Goal: Information Seeking & Learning: Find contact information

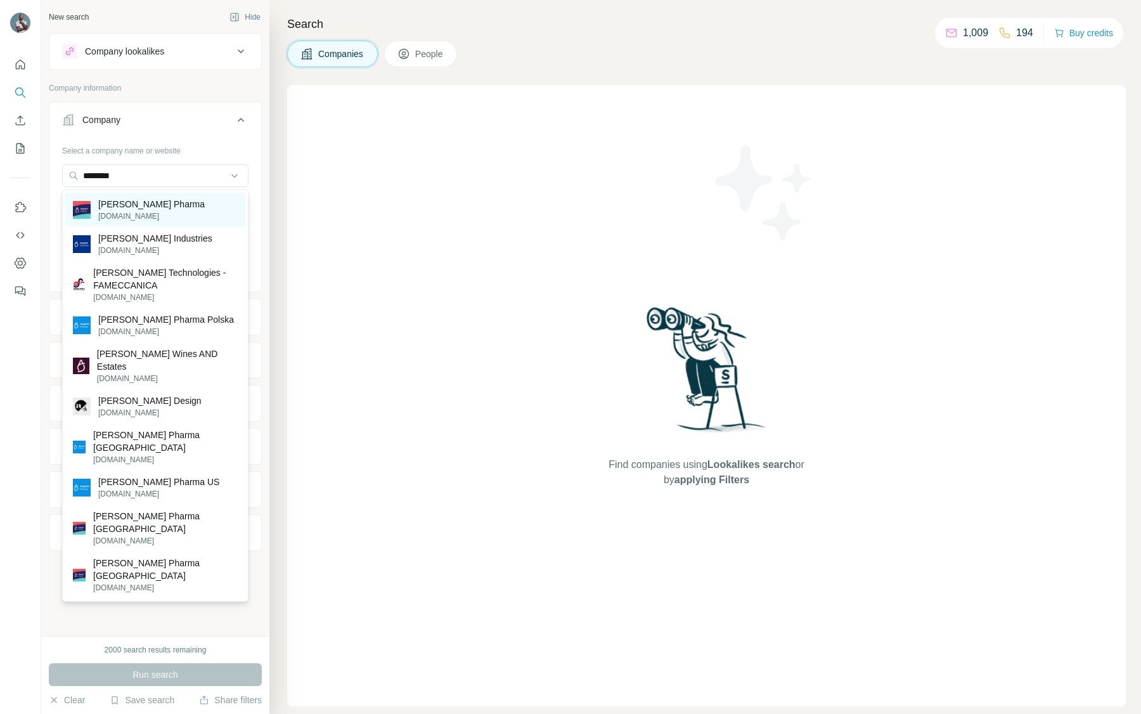
type input "********"
click at [138, 209] on p "[PERSON_NAME] Pharma" at bounding box center [151, 204] width 107 height 13
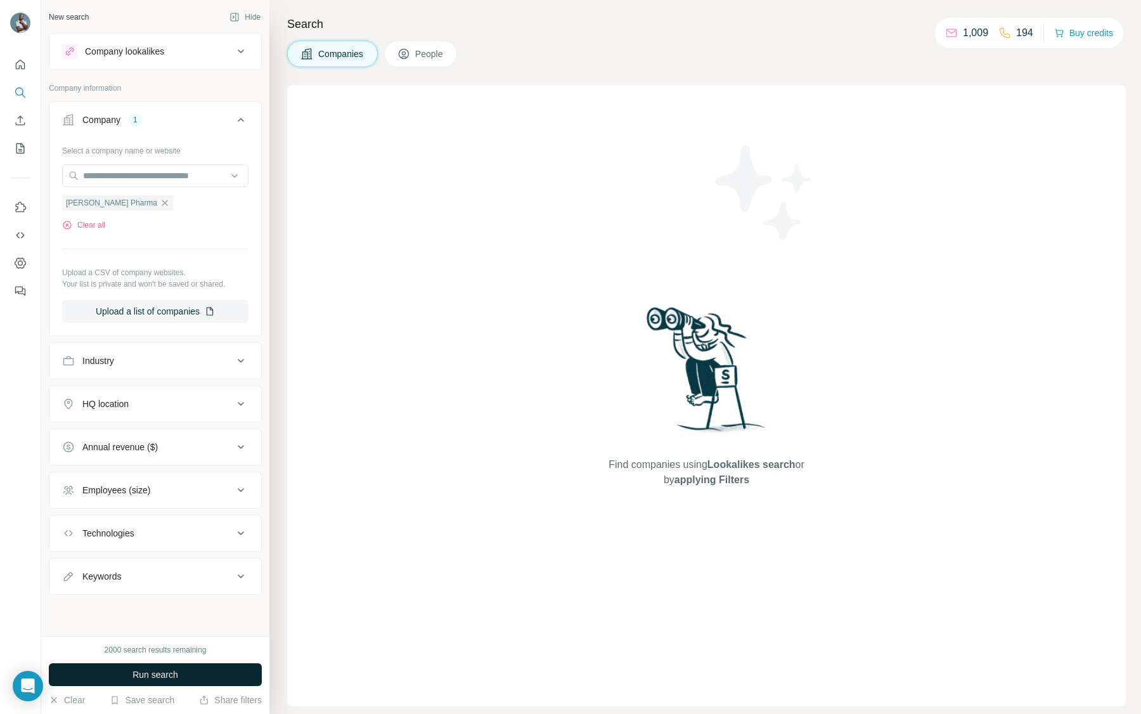
click at [158, 669] on span "Run search" at bounding box center [156, 674] width 46 height 13
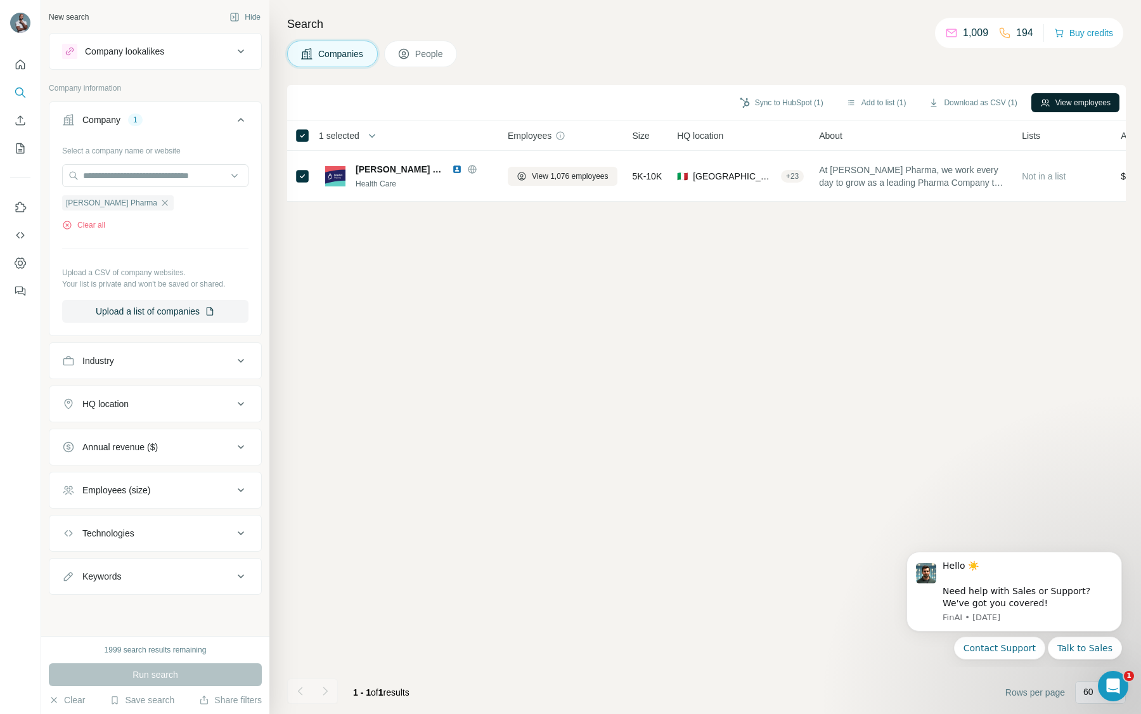
click at [1082, 100] on button "View employees" at bounding box center [1076, 102] width 88 height 19
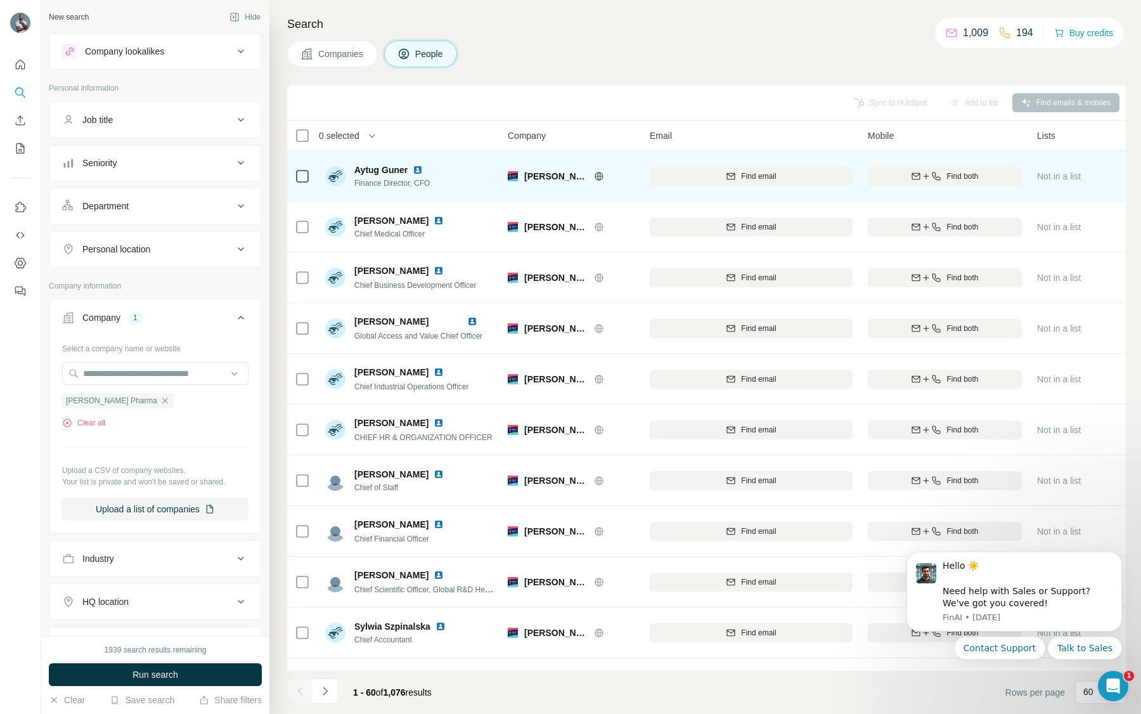
click at [421, 165] on img at bounding box center [418, 170] width 10 height 10
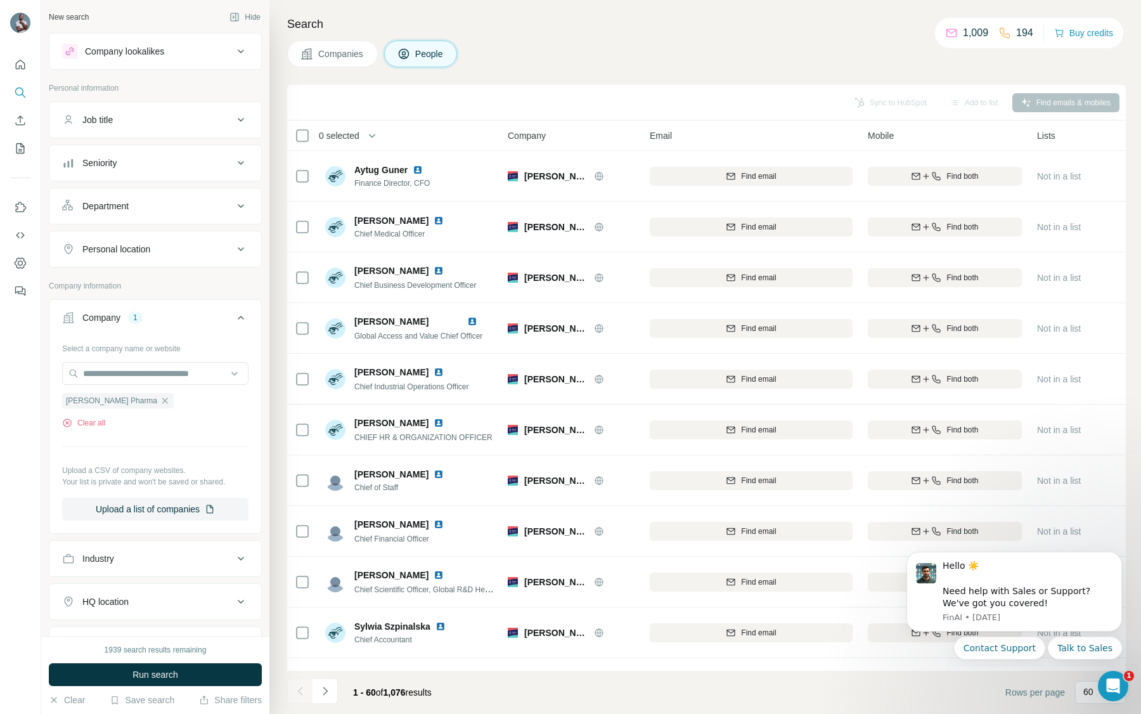
click at [150, 253] on div "Personal location" at bounding box center [116, 249] width 68 height 13
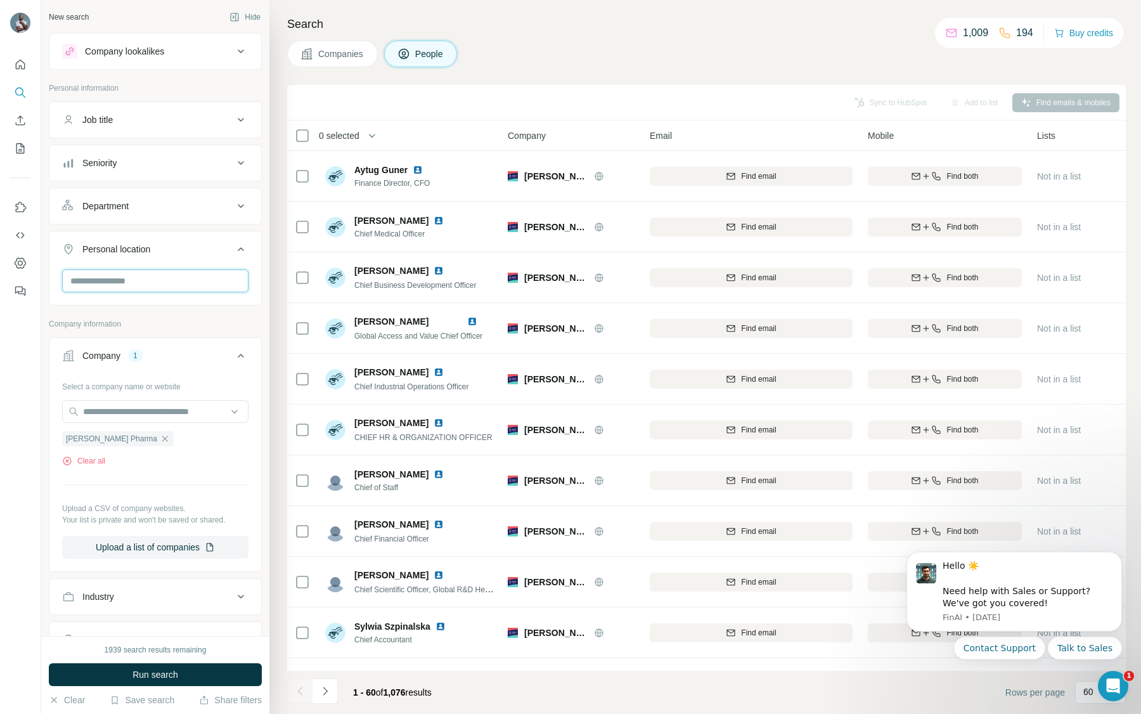
click at [149, 285] on input "text" at bounding box center [155, 280] width 186 height 23
type input "*"
type input "****"
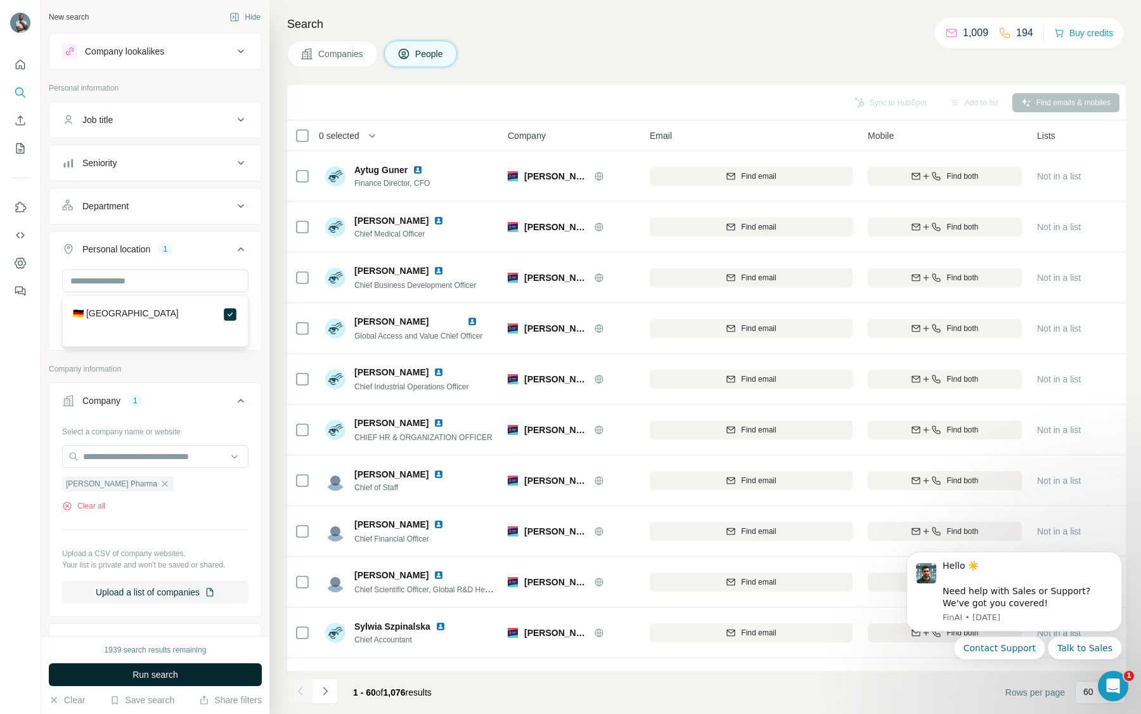
click at [175, 676] on span "Run search" at bounding box center [156, 674] width 46 height 13
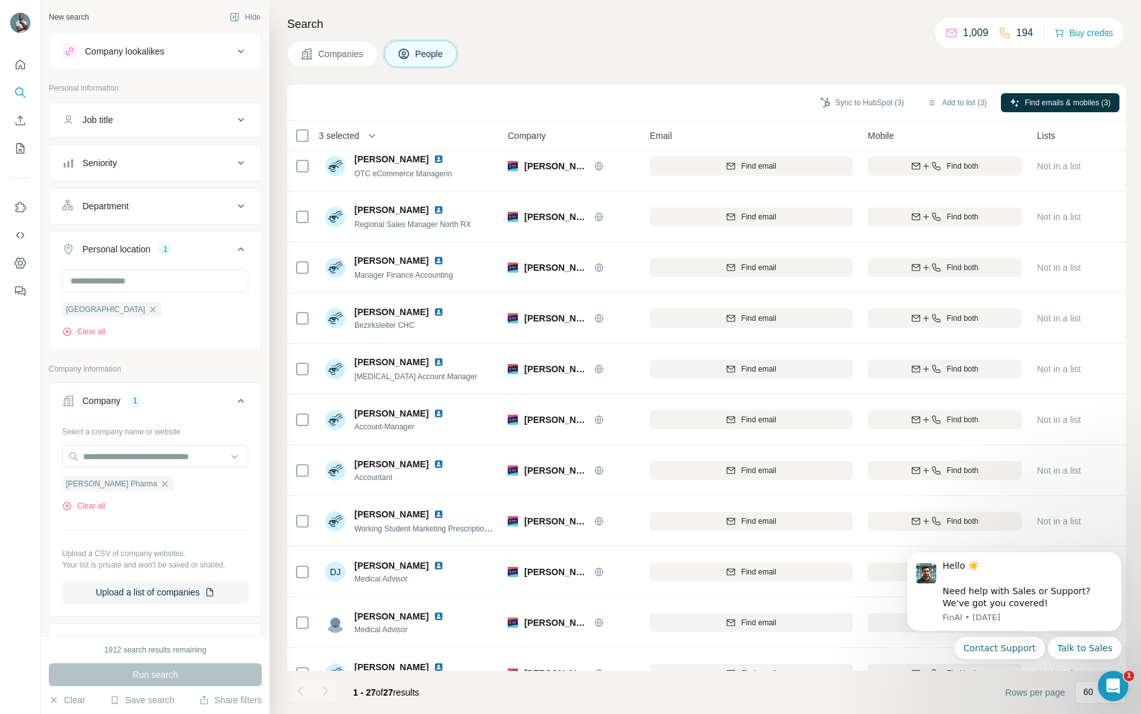
scroll to position [850, 0]
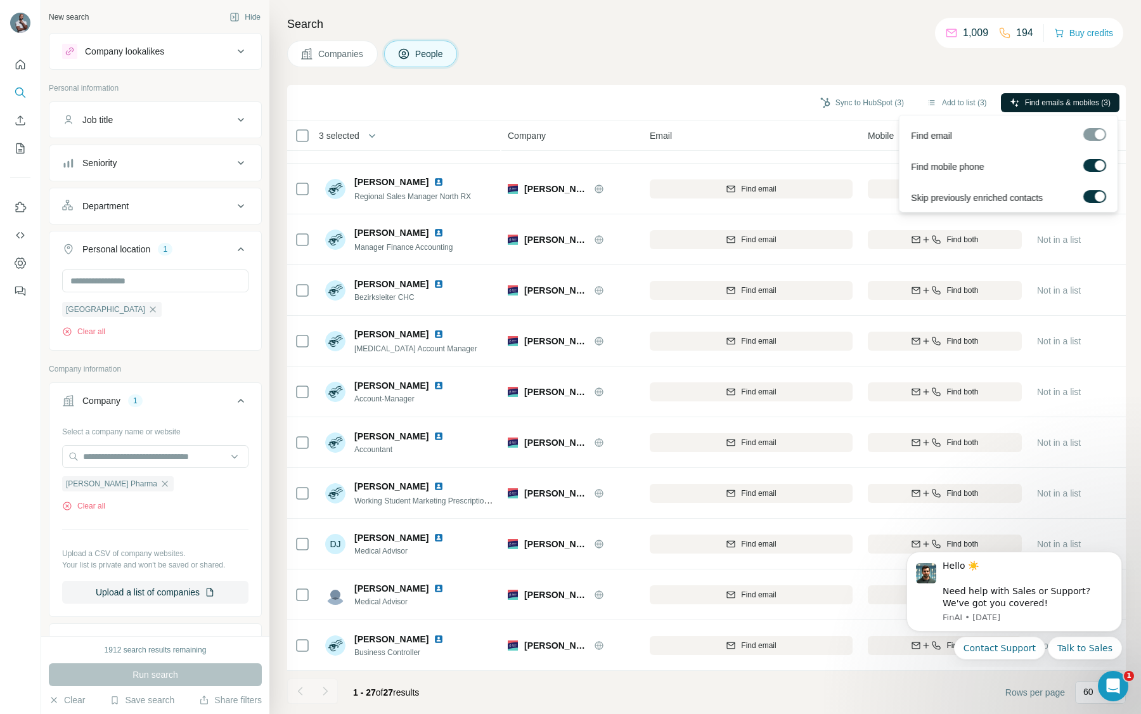
click at [1047, 100] on span "Find emails & mobiles (3)" at bounding box center [1068, 102] width 86 height 11
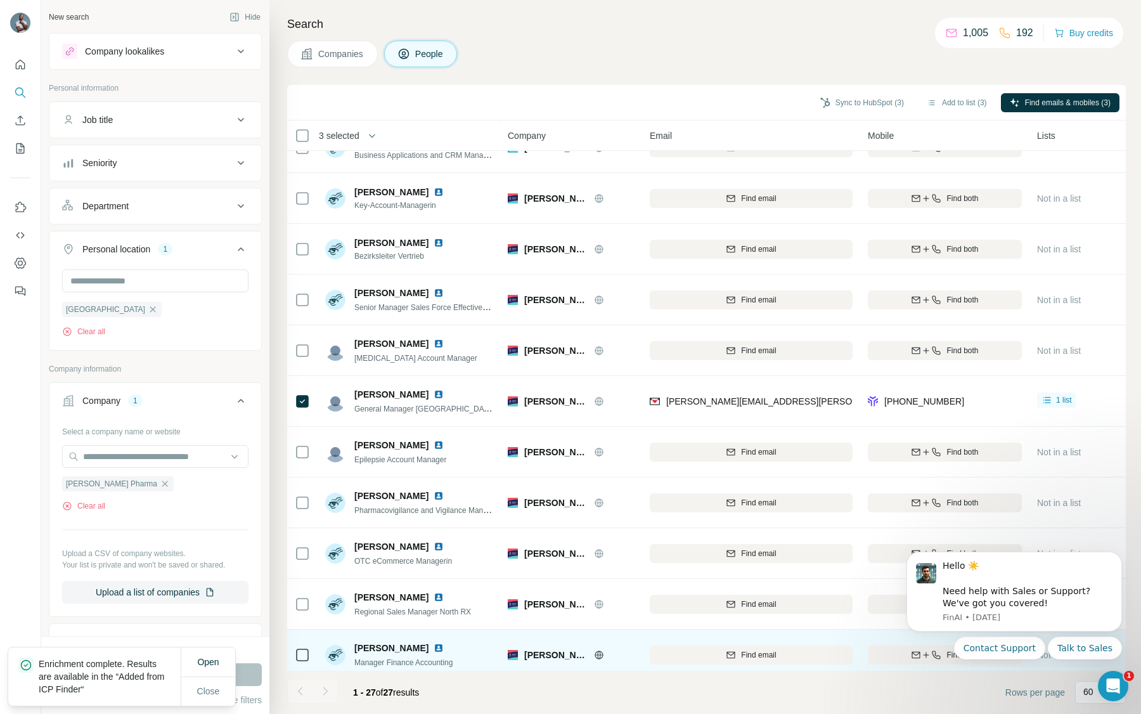
scroll to position [0, 0]
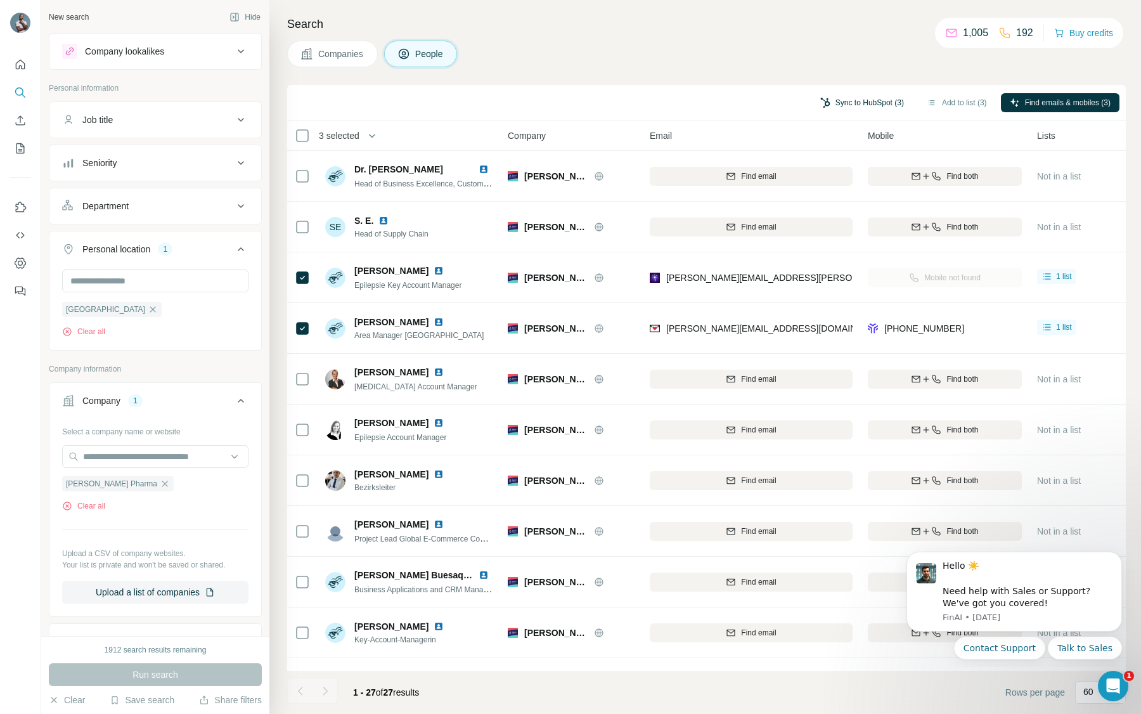
click at [866, 105] on button "Sync to HubSpot (3)" at bounding box center [862, 102] width 101 height 19
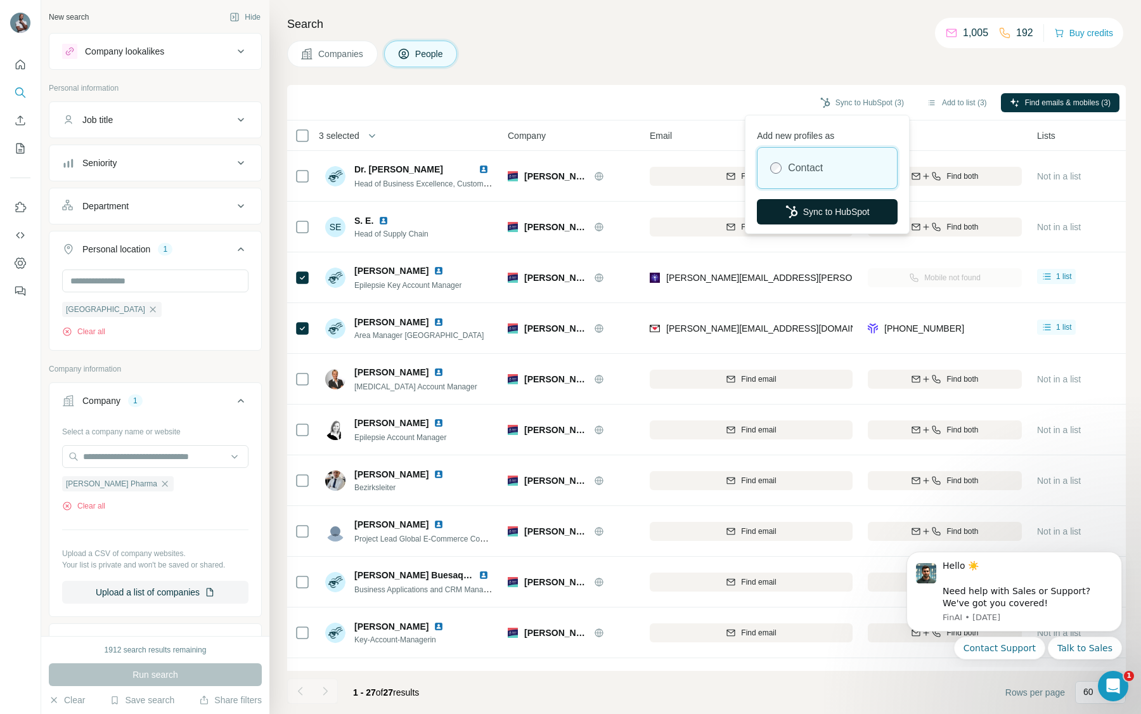
click at [850, 211] on button "Sync to HubSpot" at bounding box center [827, 211] width 141 height 25
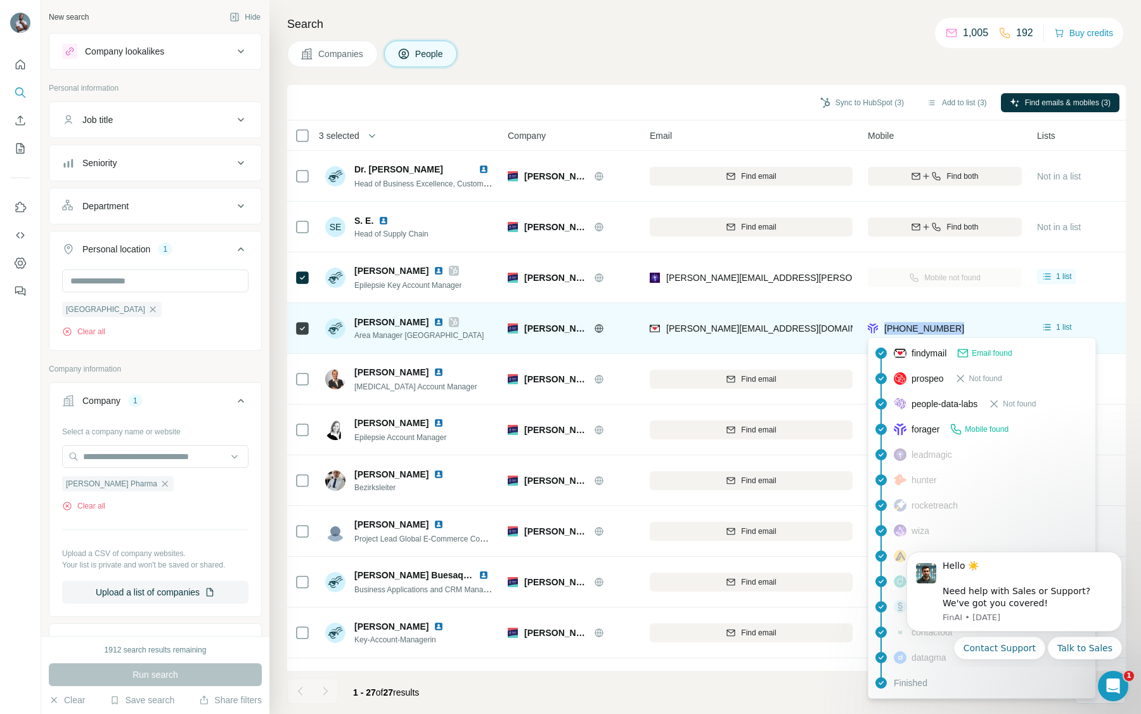
drag, startPoint x: 991, startPoint y: 330, endPoint x: 884, endPoint y: 328, distance: 107.2
click at [884, 328] on div "[PHONE_NUMBER]" at bounding box center [945, 328] width 154 height 35
copy span "[PHONE_NUMBER]"
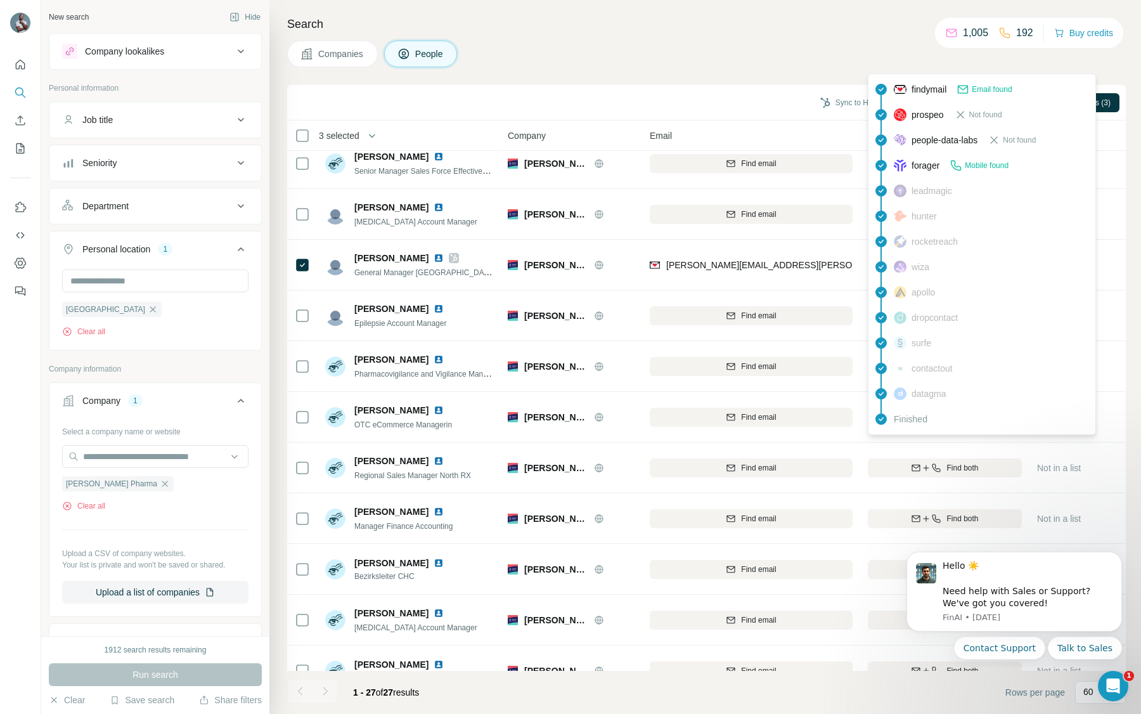
scroll to position [580, 0]
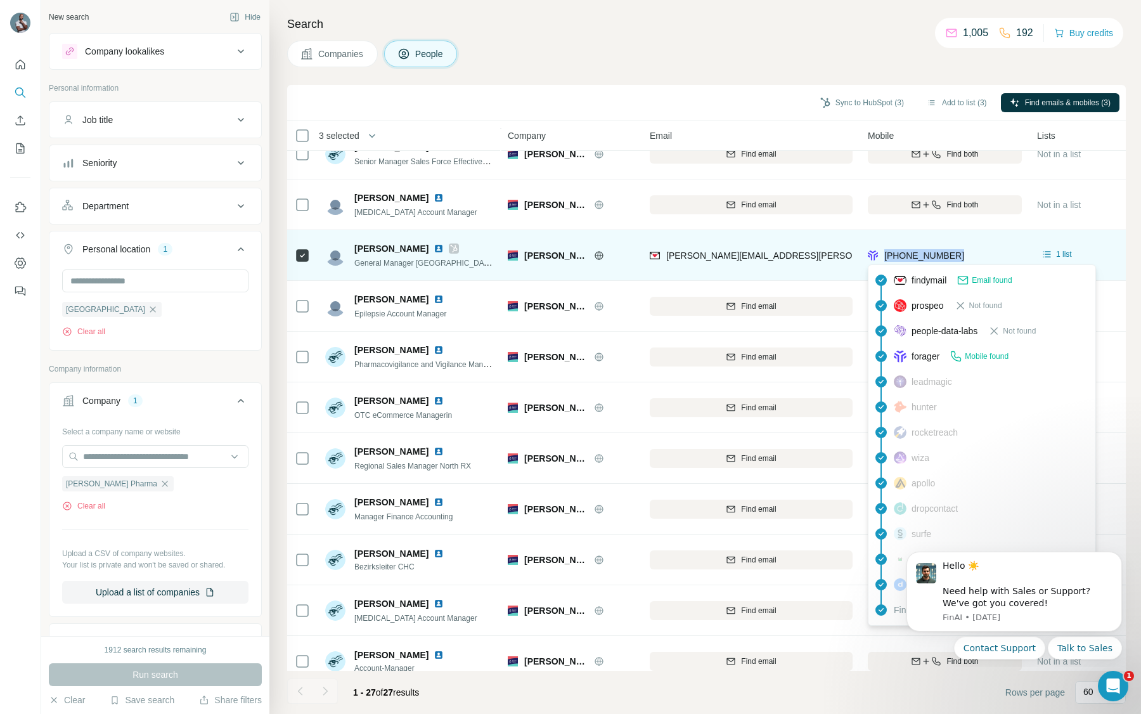
drag, startPoint x: 980, startPoint y: 253, endPoint x: 886, endPoint y: 259, distance: 94.6
click at [886, 259] on div "[PHONE_NUMBER]" at bounding box center [945, 255] width 154 height 35
copy span "[PHONE_NUMBER]"
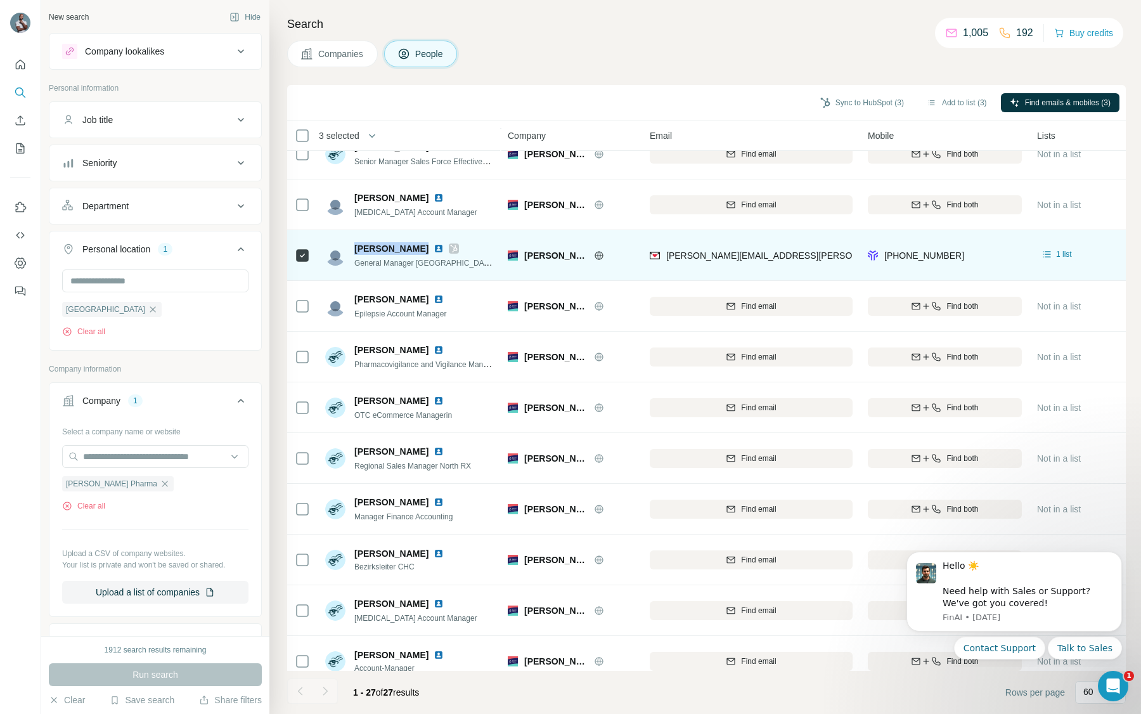
drag, startPoint x: 355, startPoint y: 248, endPoint x: 419, endPoint y: 249, distance: 64.0
click at [419, 249] on span "[PERSON_NAME]" at bounding box center [391, 248] width 74 height 13
drag, startPoint x: 425, startPoint y: 249, endPoint x: 356, endPoint y: 247, distance: 69.1
click at [356, 247] on div "[PERSON_NAME]" at bounding box center [423, 248] width 139 height 13
copy span "[PERSON_NAME]"
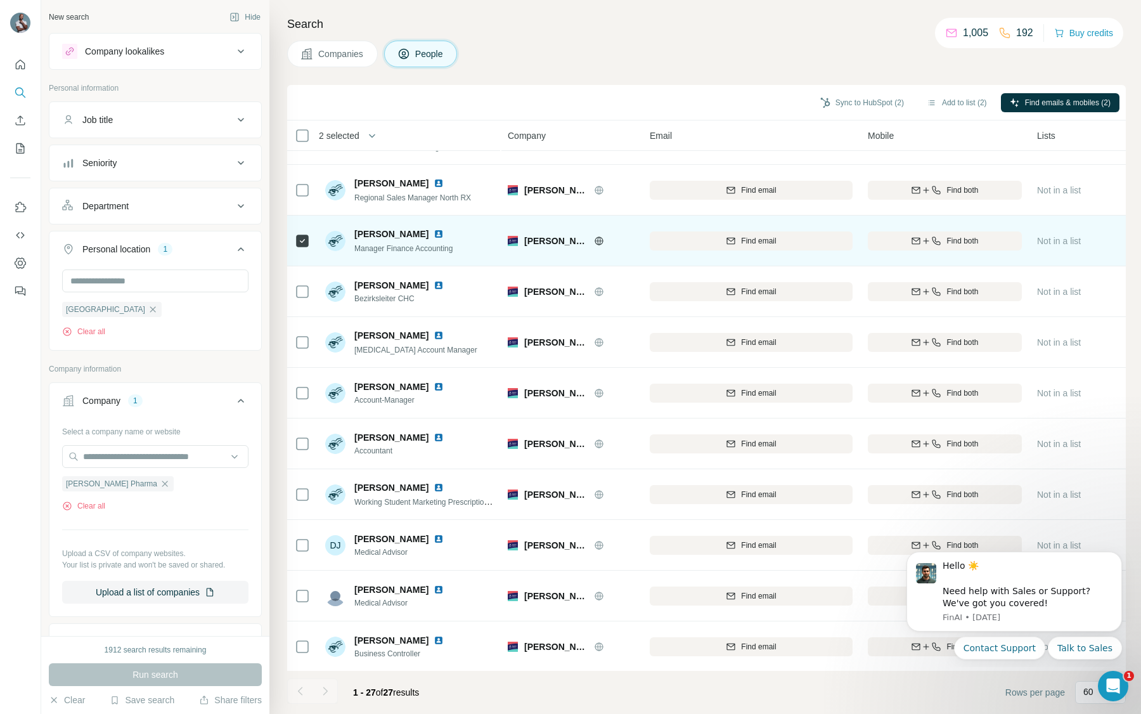
scroll to position [850, 0]
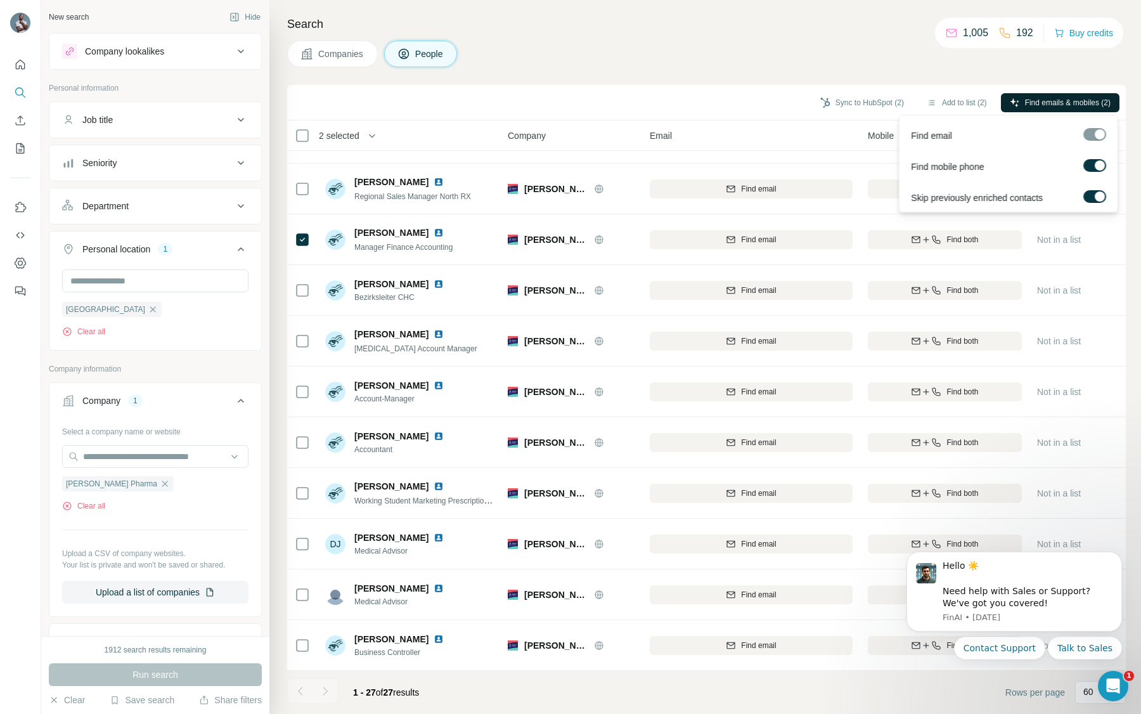
click at [1056, 105] on span "Find emails & mobiles (2)" at bounding box center [1068, 102] width 86 height 11
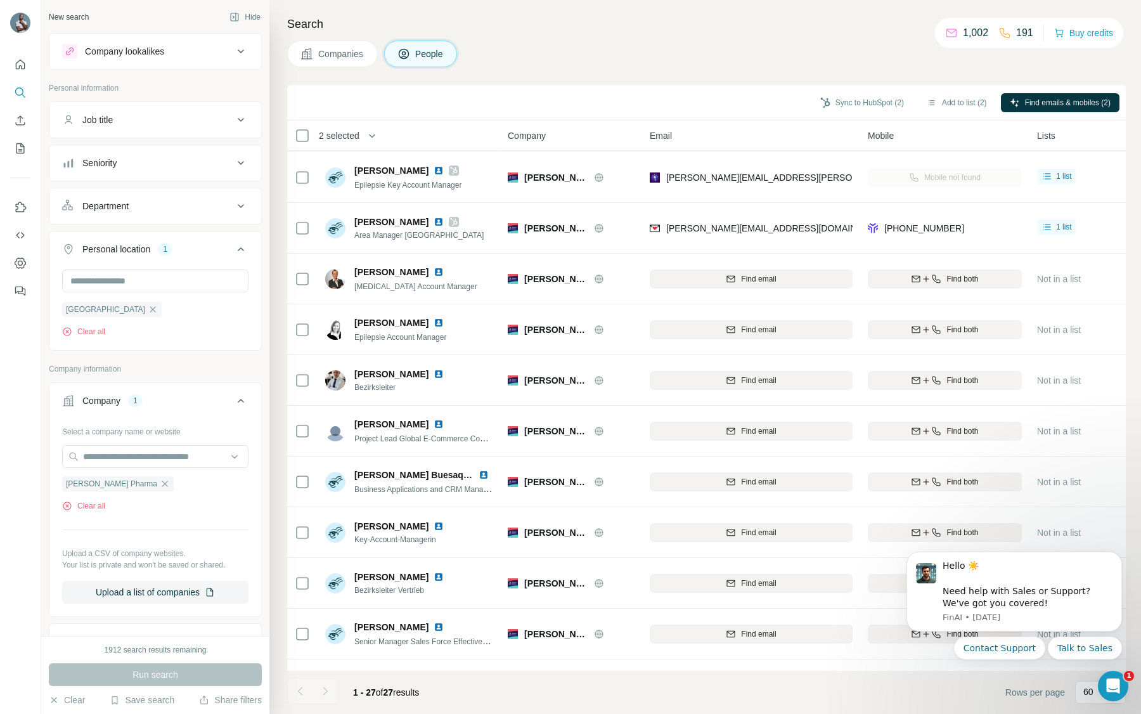
scroll to position [0, 0]
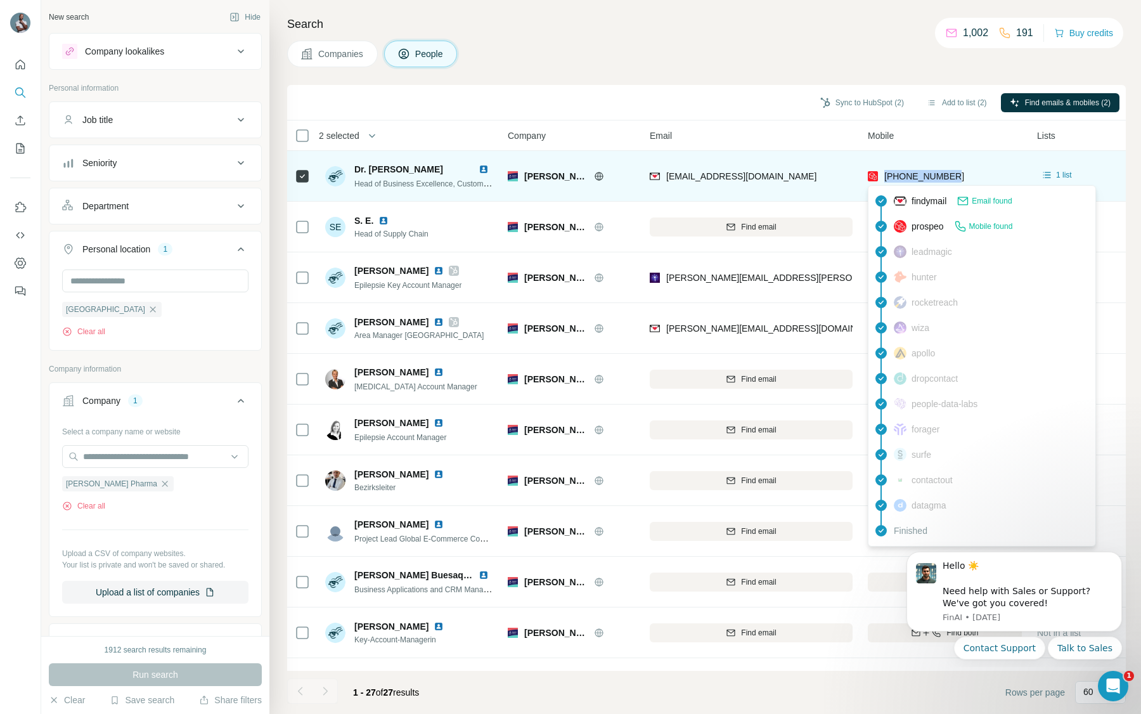
drag, startPoint x: 986, startPoint y: 179, endPoint x: 886, endPoint y: 178, distance: 100.2
click at [886, 178] on div "[PHONE_NUMBER]" at bounding box center [945, 175] width 154 height 35
copy span "[PHONE_NUMBER]"
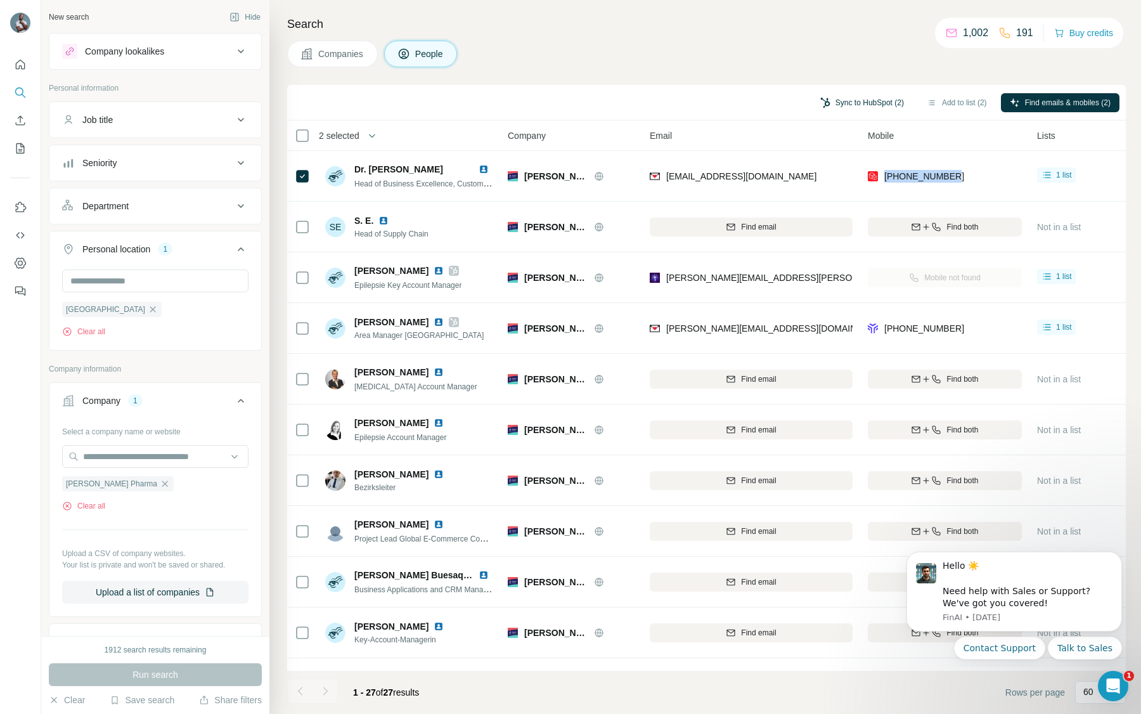
click at [863, 100] on button "Sync to HubSpot (2)" at bounding box center [862, 102] width 101 height 19
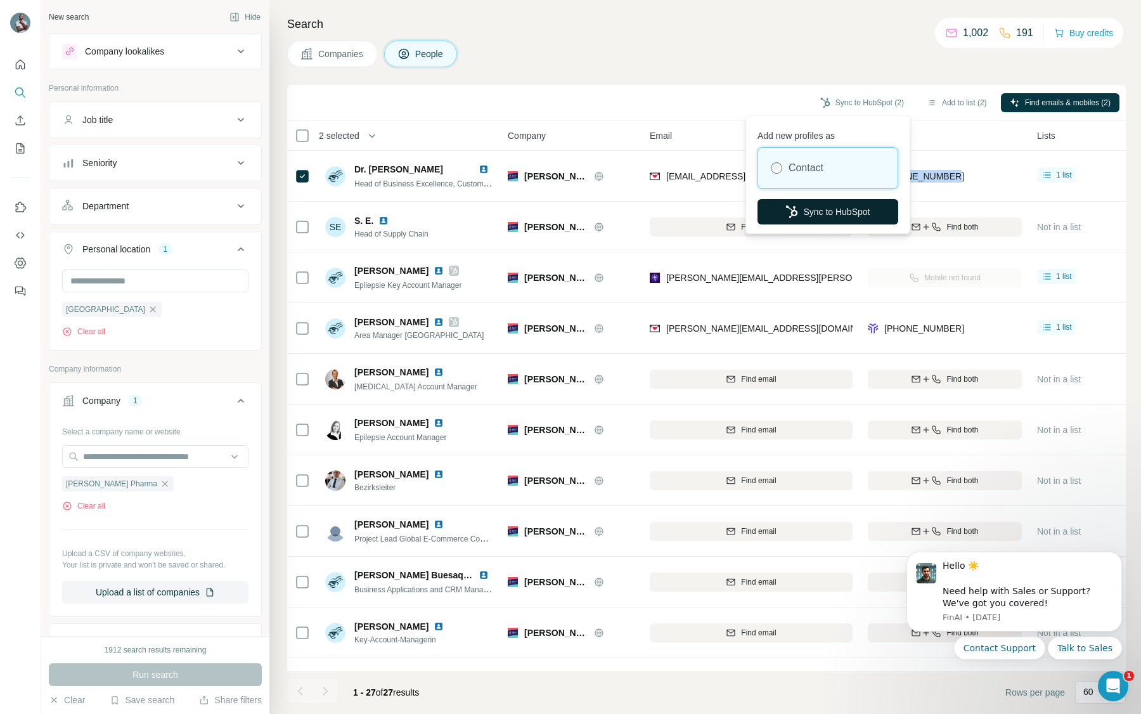
click at [820, 207] on button "Sync to HubSpot" at bounding box center [828, 211] width 141 height 25
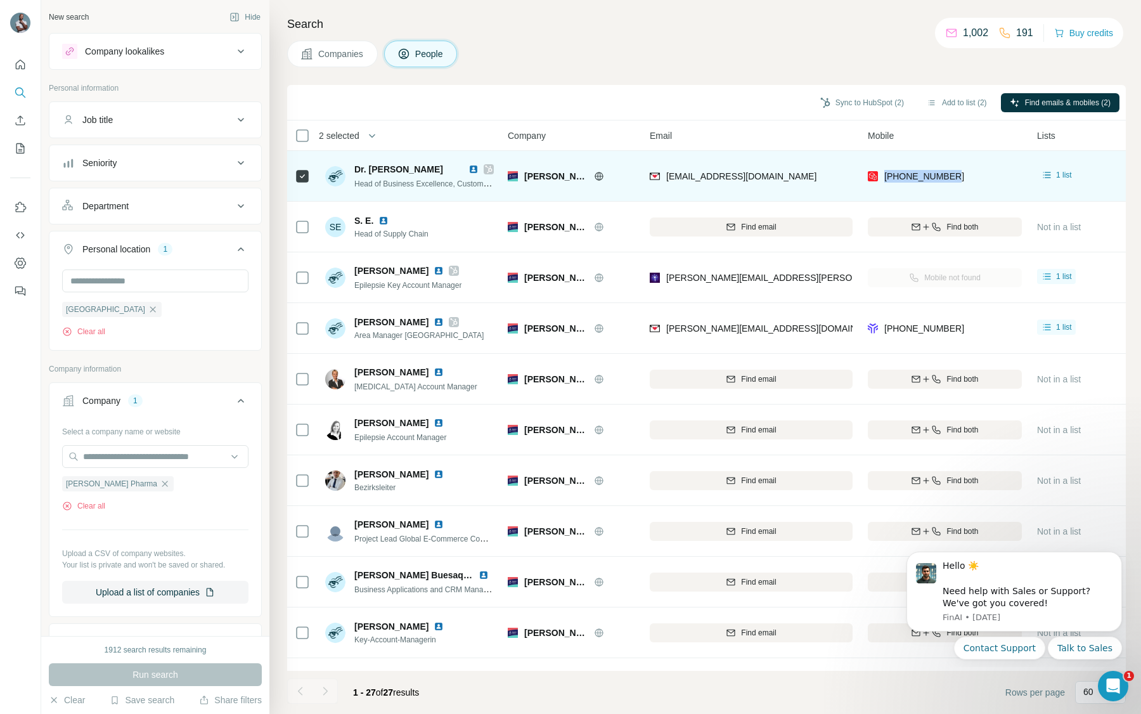
copy span "[PHONE_NUMBER]"
